Goal: Obtain resource: Download file/media

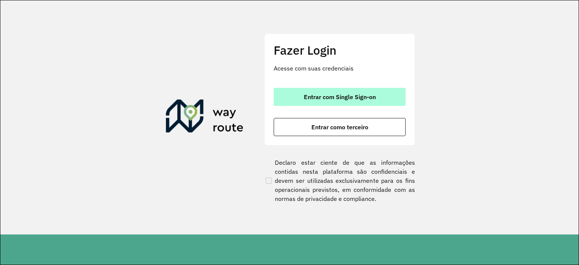
click at [341, 96] on span "Entrar com Single Sign-on" at bounding box center [340, 97] width 72 height 6
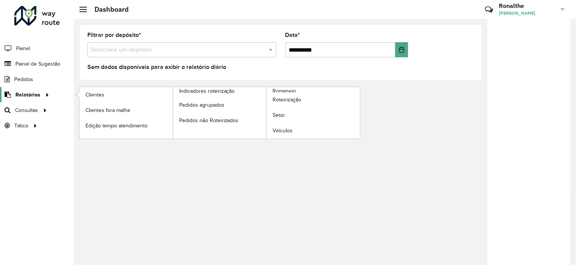
click at [34, 95] on span "Relatórios" at bounding box center [27, 95] width 25 height 8
click at [276, 89] on span "Romaneio" at bounding box center [285, 91] width 24 height 8
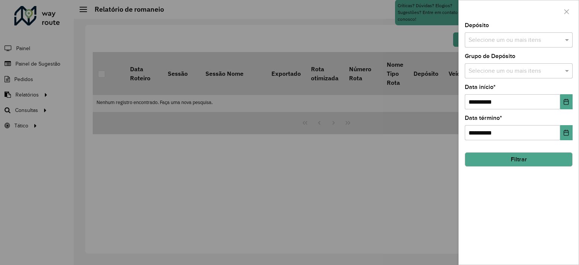
click at [478, 42] on input "text" at bounding box center [514, 40] width 96 height 9
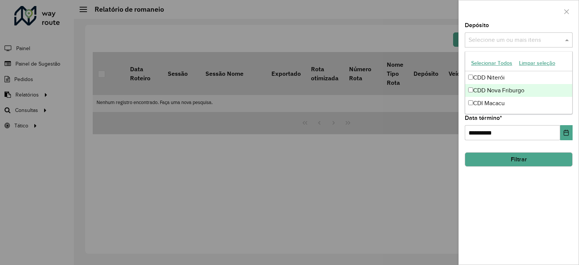
click at [497, 87] on div "CDD Nova Friburgo" at bounding box center [518, 90] width 107 height 13
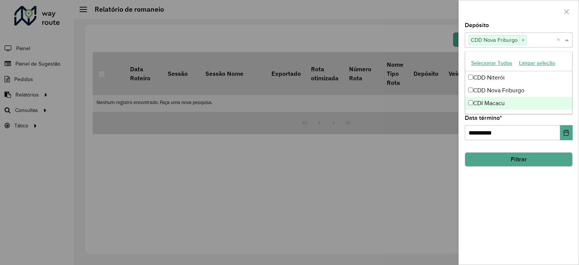
click at [517, 182] on div "**********" at bounding box center [518, 144] width 120 height 242
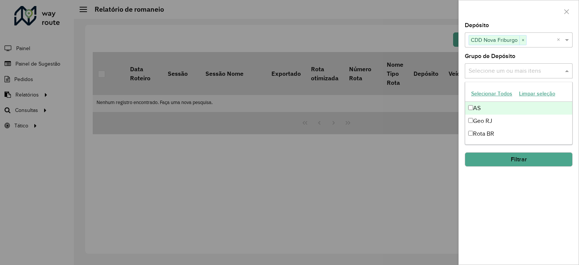
click at [512, 74] on input "text" at bounding box center [514, 71] width 96 height 9
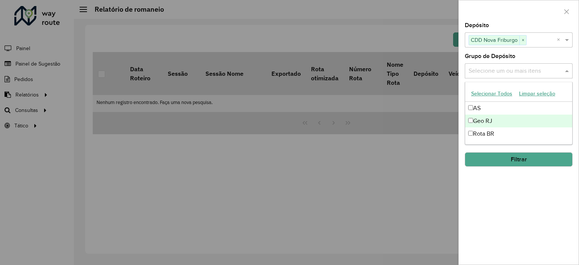
click at [501, 121] on div "Geo RJ" at bounding box center [518, 121] width 107 height 13
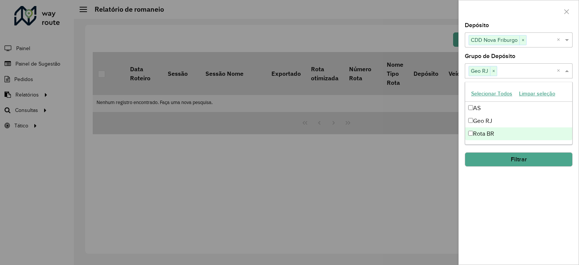
click at [516, 192] on div "**********" at bounding box center [518, 144] width 120 height 242
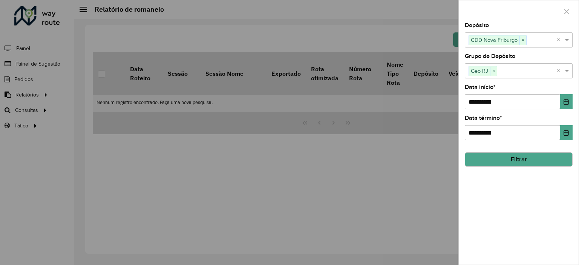
click at [523, 162] on button "Filtrar" at bounding box center [518, 159] width 108 height 14
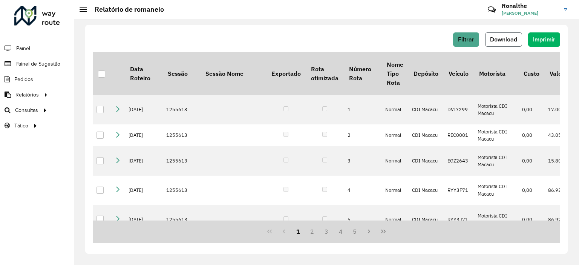
click at [504, 43] on button "Download" at bounding box center [503, 39] width 37 height 14
